Goal: Obtain resource: Download file/media

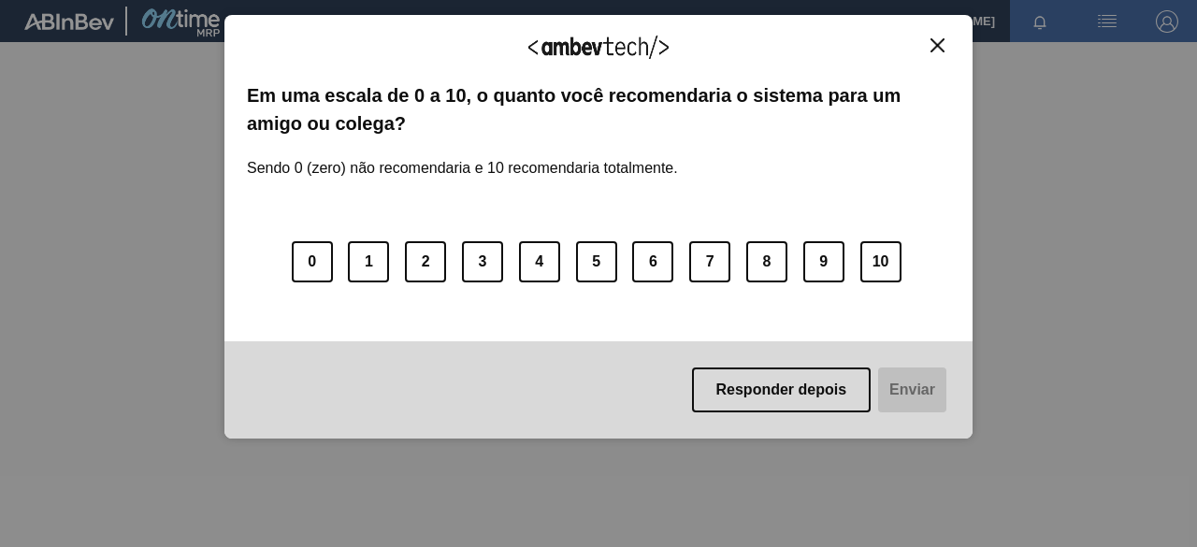
click at [932, 48] on img "Close" at bounding box center [938, 45] width 14 height 14
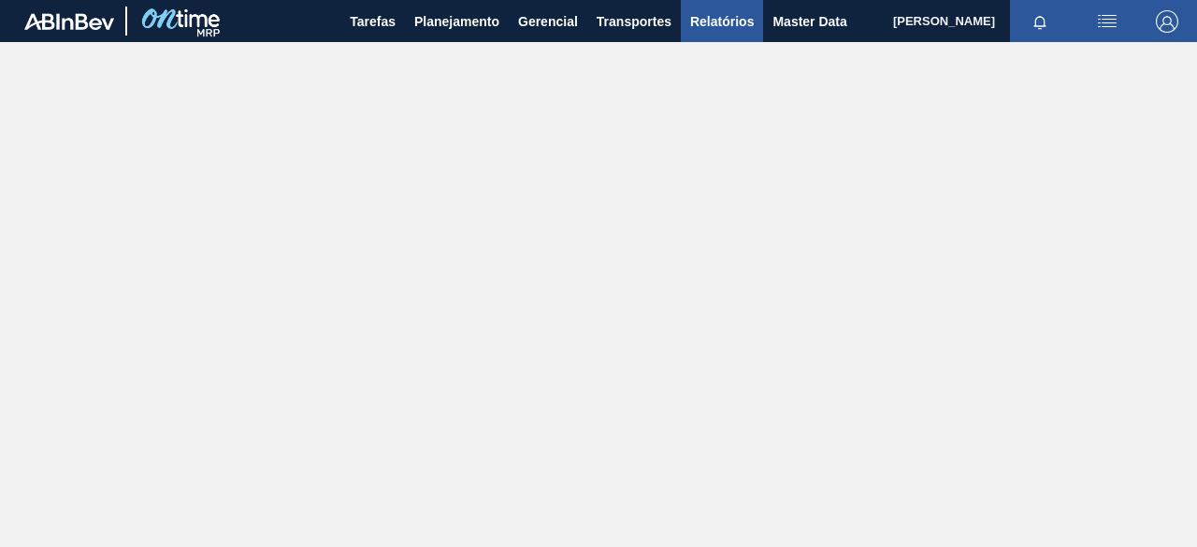
click at [751, 14] on span "Relatórios" at bounding box center [722, 21] width 64 height 22
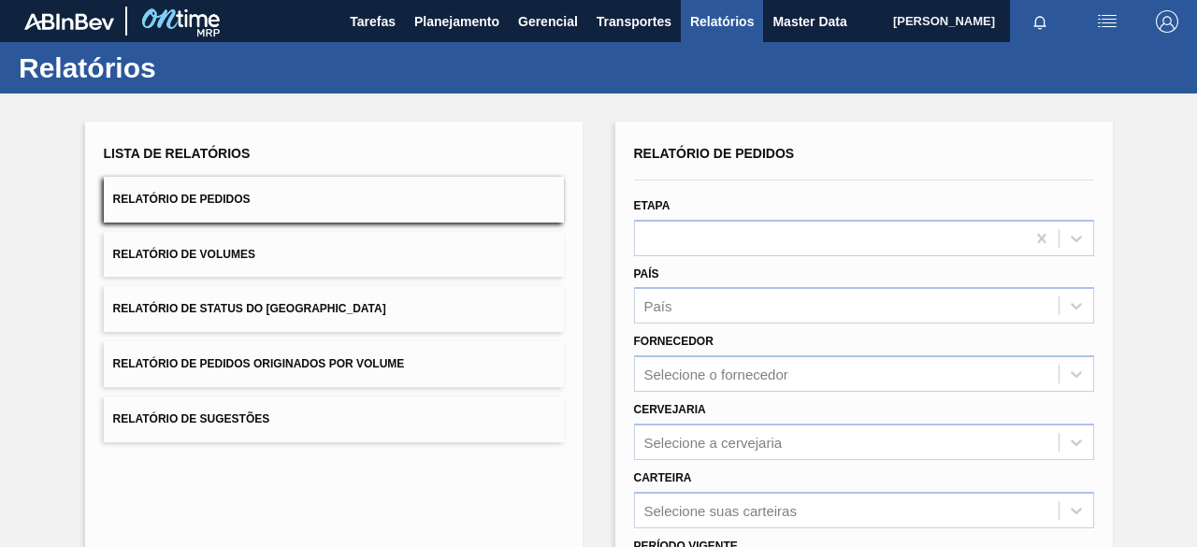
drag, startPoint x: 496, startPoint y: 379, endPoint x: 501, endPoint y: 368, distance: 12.5
click at [498, 377] on button "Relatório de Pedidos Originados por Volume" at bounding box center [334, 364] width 460 height 46
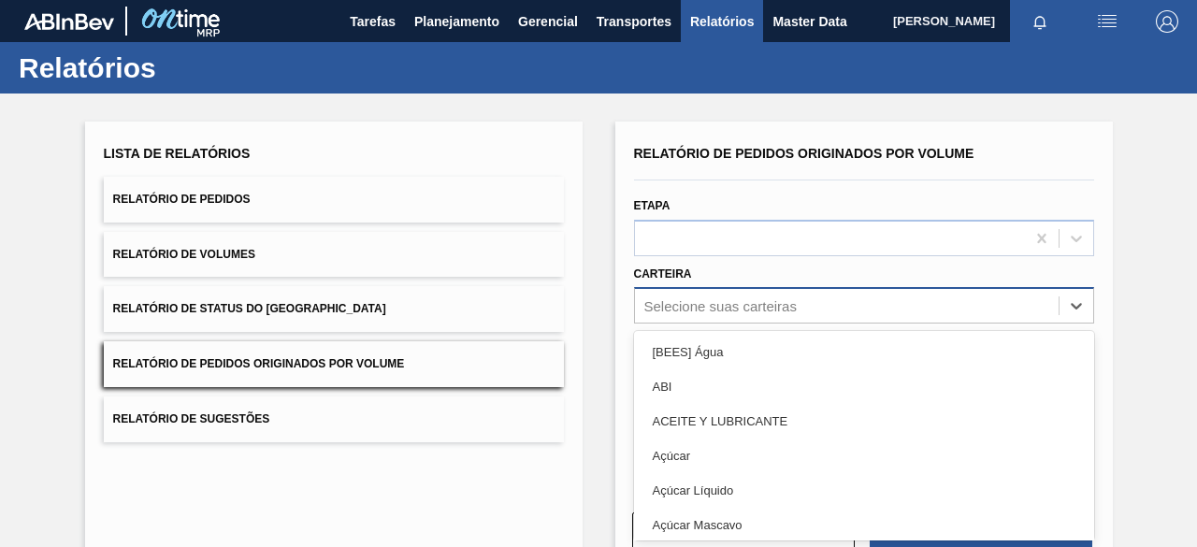
scroll to position [71, 0]
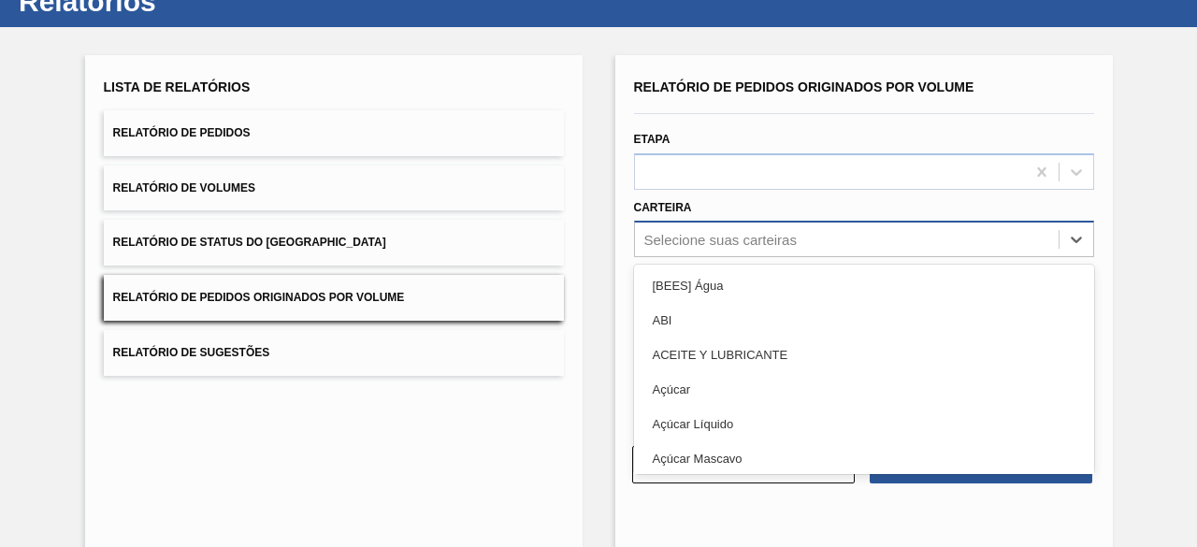
click at [815, 257] on div "option ABI focused, 2 of 101. 101 results available. Use Up and Down to choose …" at bounding box center [864, 239] width 460 height 36
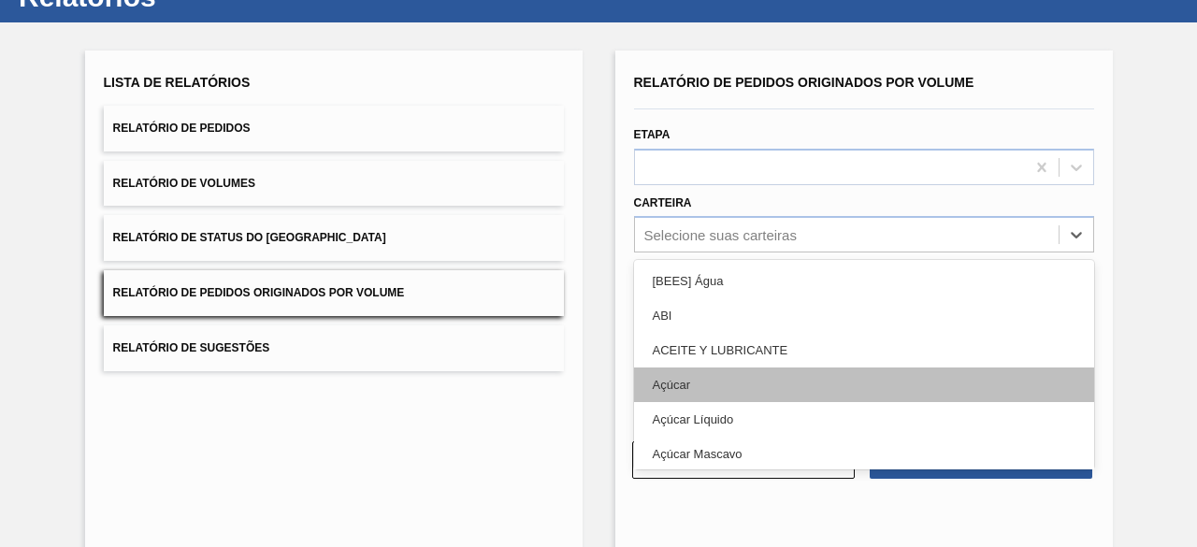
click at [797, 379] on div "Açúcar" at bounding box center [864, 385] width 460 height 35
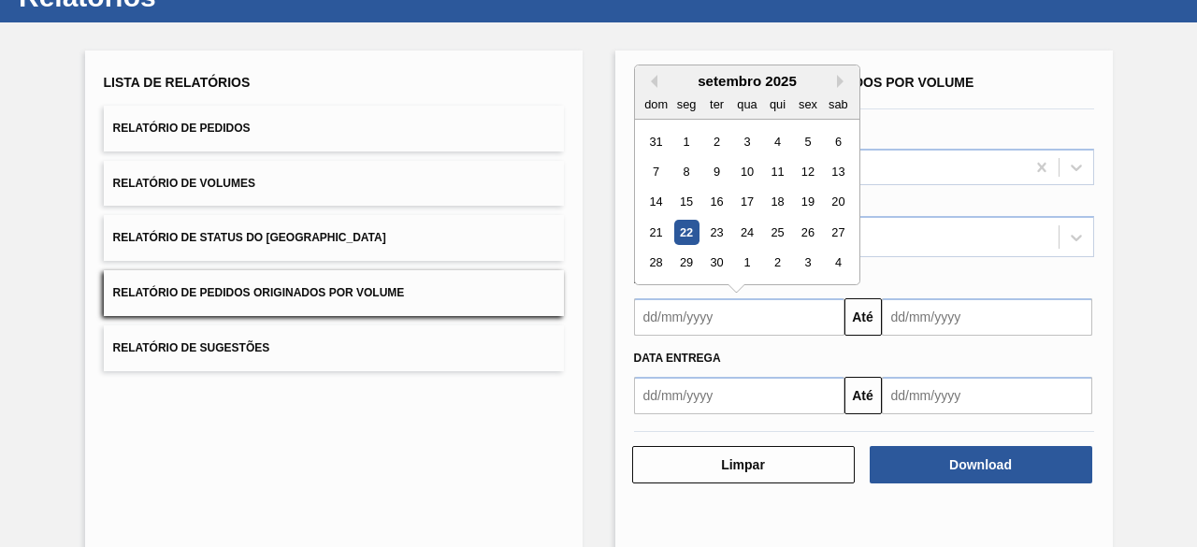
click at [796, 315] on input "text" at bounding box center [739, 316] width 210 height 37
click at [679, 203] on div "15" at bounding box center [685, 202] width 25 height 25
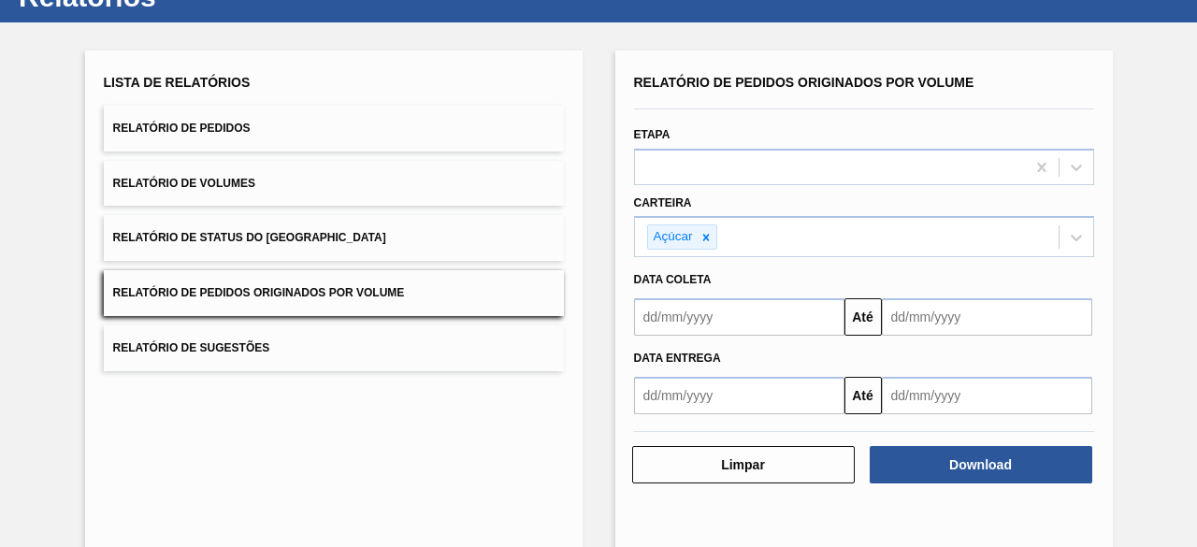
type input "[DATE]"
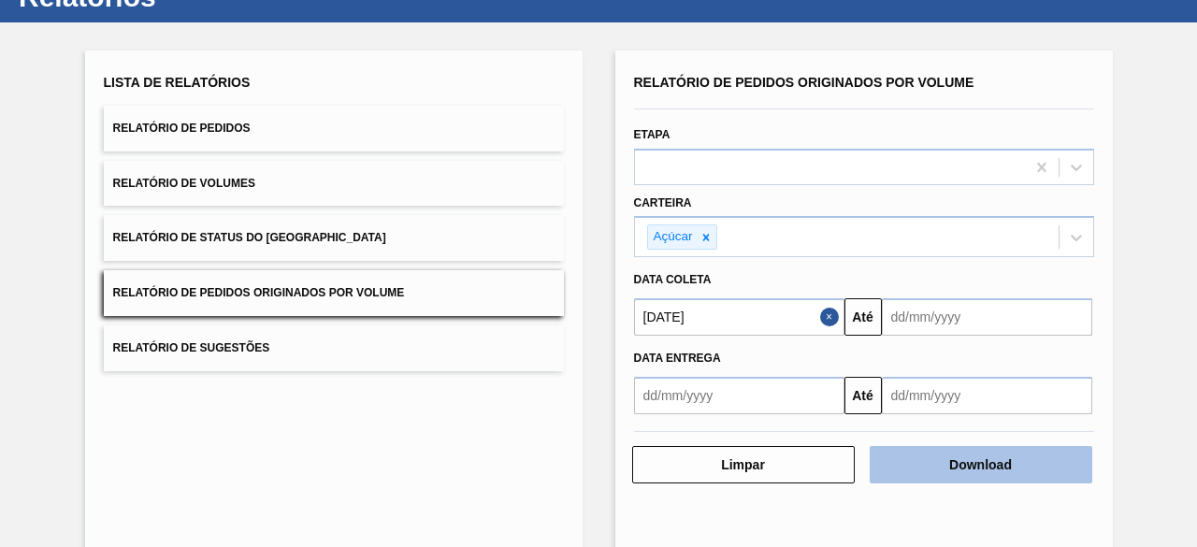
click at [1050, 458] on button "Download" at bounding box center [981, 464] width 223 height 37
